Goal: Communication & Community: Answer question/provide support

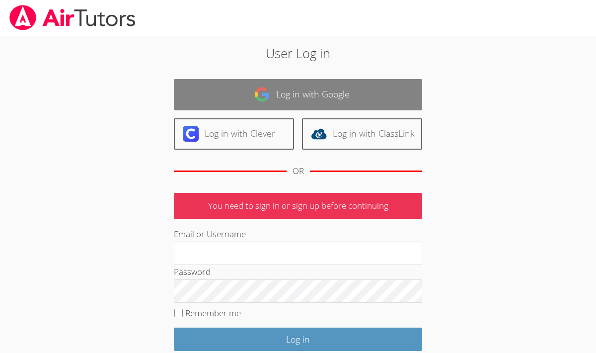
click at [313, 100] on link "Log in with Google" at bounding box center [298, 94] width 249 height 31
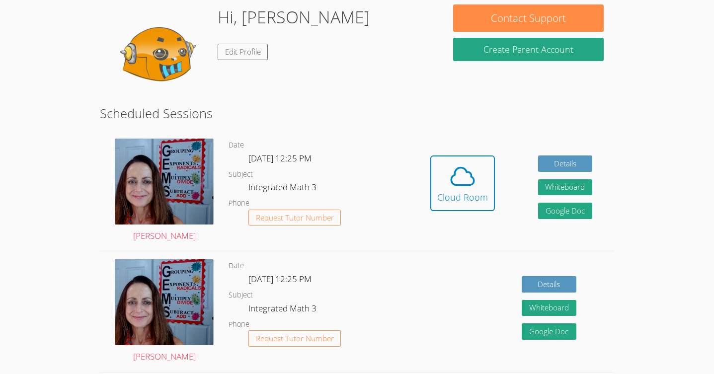
scroll to position [90, 0]
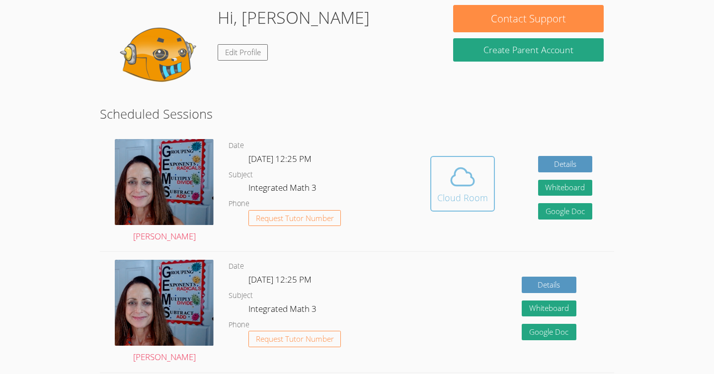
click at [473, 191] on div "Cloud Room" at bounding box center [462, 198] width 51 height 14
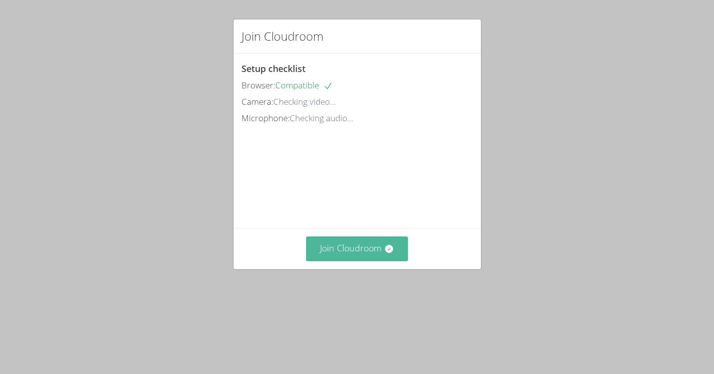
click at [354, 261] on button "Join Cloudroom" at bounding box center [357, 249] width 102 height 24
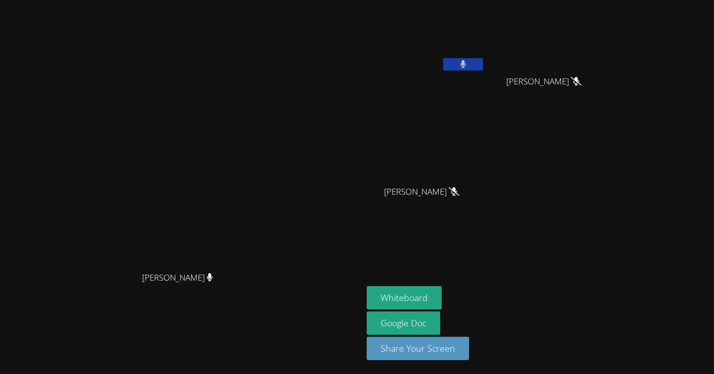
click at [483, 63] on button at bounding box center [463, 64] width 40 height 12
click at [468, 63] on icon at bounding box center [463, 64] width 10 height 8
click at [466, 63] on icon at bounding box center [463, 64] width 6 height 8
click at [483, 64] on button at bounding box center [463, 64] width 40 height 12
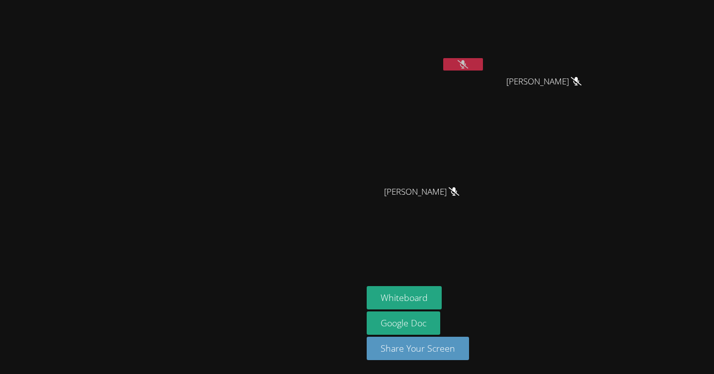
click at [483, 64] on button at bounding box center [463, 64] width 40 height 12
click at [467, 61] on icon at bounding box center [463, 64] width 6 height 8
click at [468, 61] on icon at bounding box center [463, 64] width 10 height 8
click at [467, 65] on icon at bounding box center [463, 64] width 6 height 8
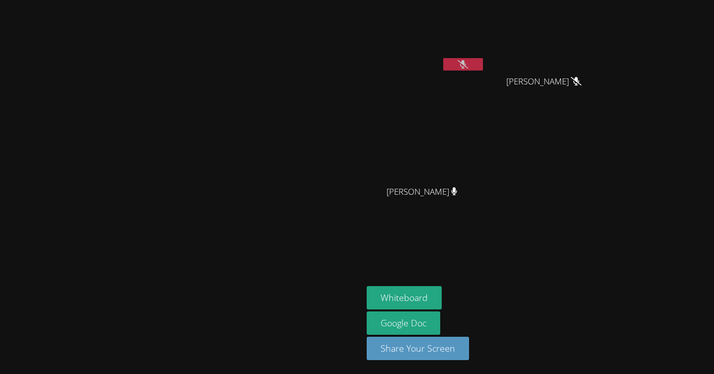
click at [468, 65] on icon at bounding box center [463, 64] width 10 height 8
click at [483, 66] on button at bounding box center [463, 64] width 40 height 12
click at [483, 65] on button at bounding box center [463, 64] width 40 height 12
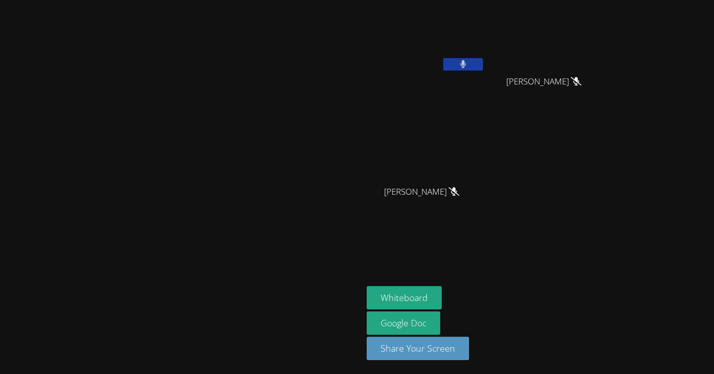
click at [483, 67] on button at bounding box center [463, 64] width 40 height 12
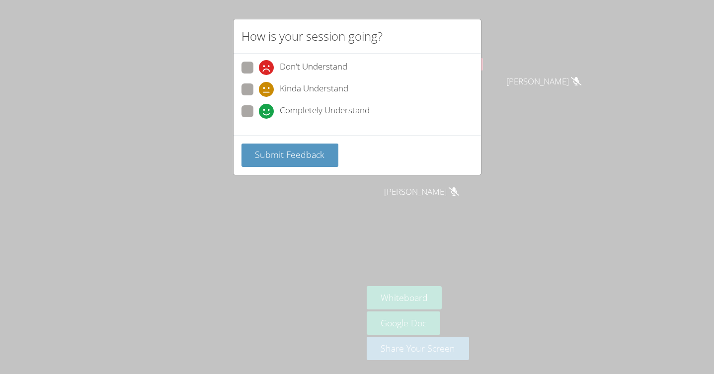
click at [340, 106] on span "Completely Understand" at bounding box center [325, 111] width 90 height 15
click at [267, 106] on input "Completely Understand" at bounding box center [263, 109] width 8 height 8
radio input "true"
click at [314, 152] on span "Submit Feedback" at bounding box center [290, 155] width 70 height 12
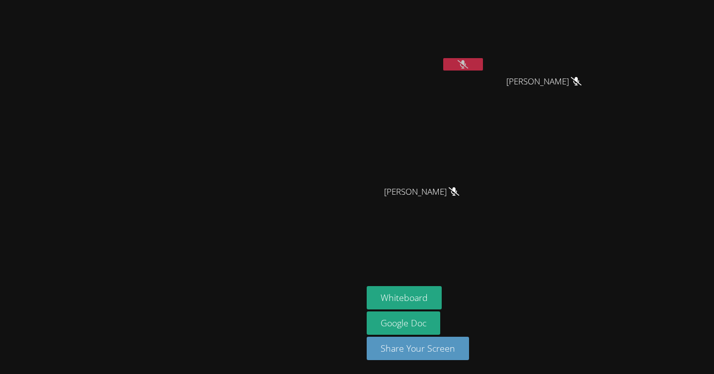
click at [468, 64] on icon at bounding box center [463, 64] width 10 height 8
click at [466, 64] on icon at bounding box center [463, 64] width 6 height 8
click at [468, 64] on icon at bounding box center [463, 64] width 10 height 8
click at [466, 65] on icon at bounding box center [463, 64] width 6 height 8
click at [468, 65] on icon at bounding box center [463, 64] width 10 height 8
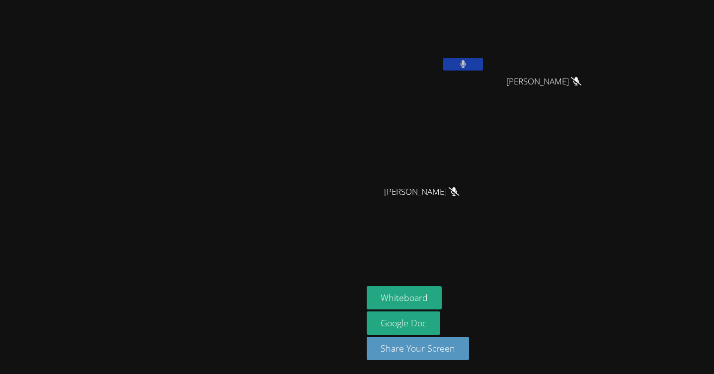
click at [466, 65] on icon at bounding box center [463, 64] width 6 height 8
click at [468, 65] on icon at bounding box center [463, 64] width 10 height 8
click at [466, 65] on icon at bounding box center [463, 64] width 6 height 8
click at [468, 65] on icon at bounding box center [463, 64] width 10 height 8
click at [483, 67] on button at bounding box center [463, 64] width 40 height 12
